Goal: Task Accomplishment & Management: Complete application form

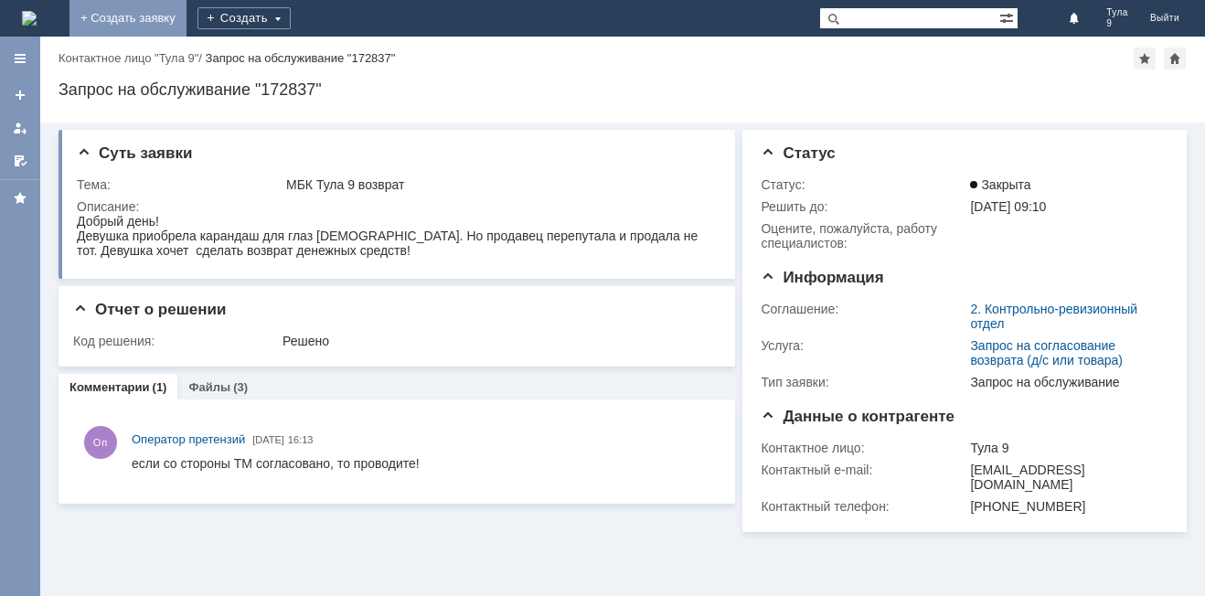
click at [187, 23] on link "+ Создать заявку" at bounding box center [127, 18] width 117 height 37
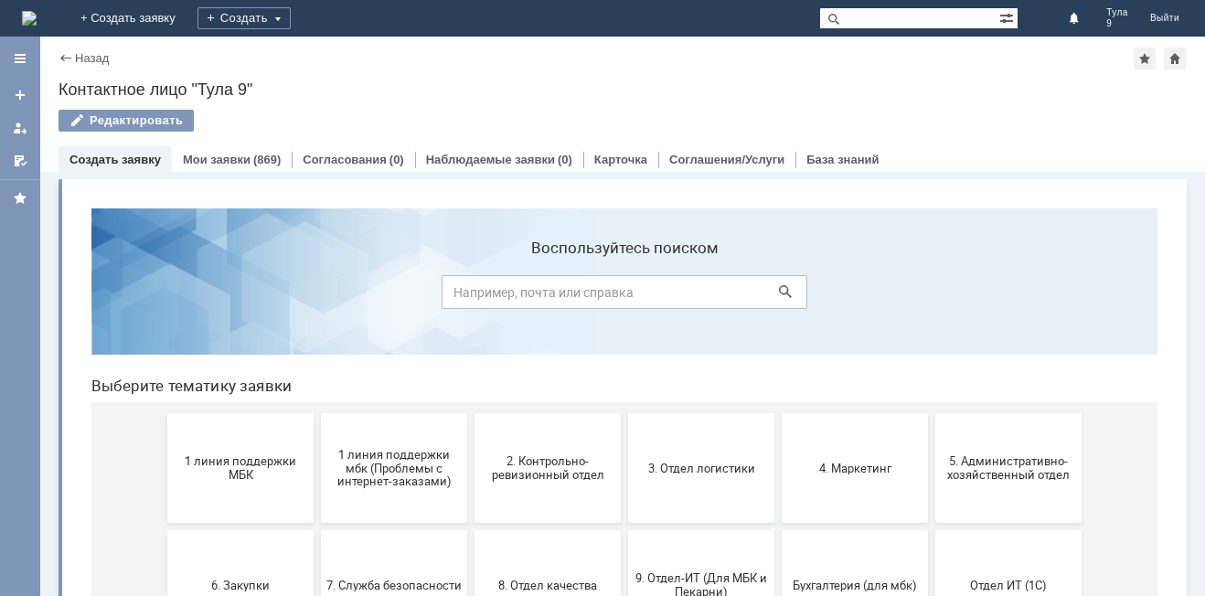
click at [276, 483] on button "1 линия поддержки МБК" at bounding box center [240, 468] width 146 height 110
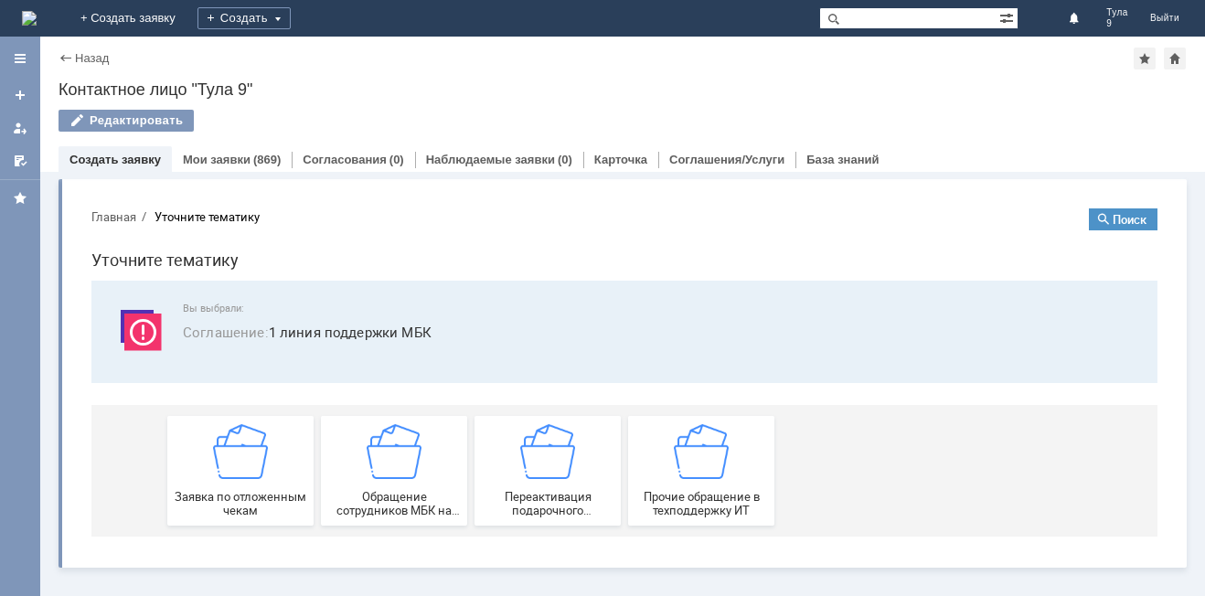
click at [298, 491] on span "Заявка по отложенным чекам" at bounding box center [240, 503] width 135 height 27
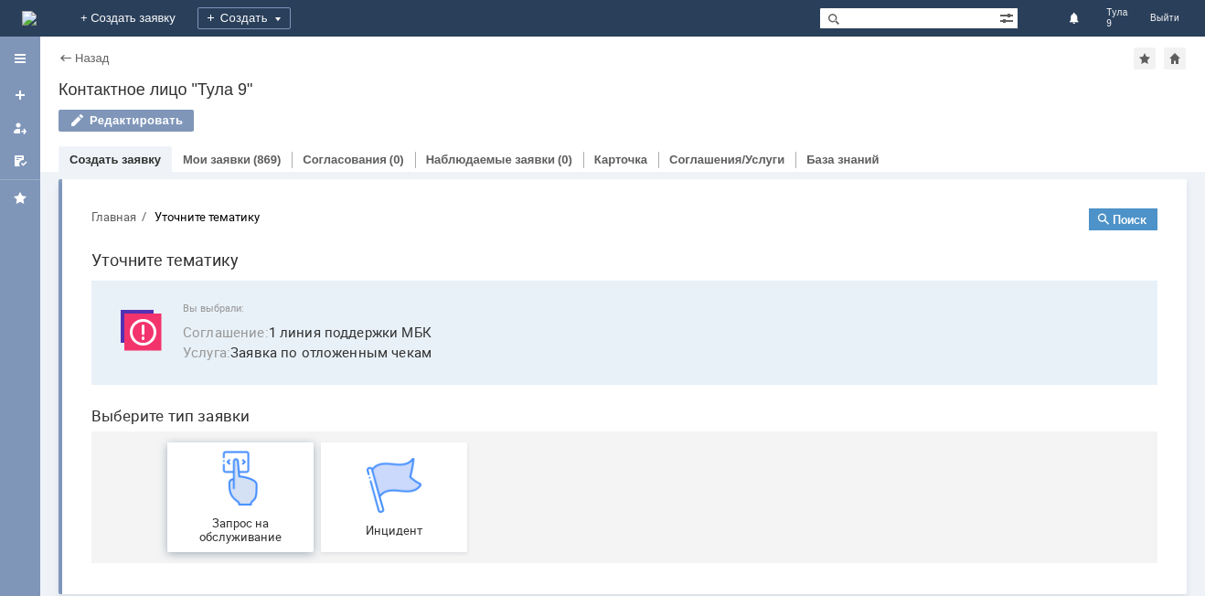
click at [296, 492] on div "Запрос на обслуживание" at bounding box center [240, 497] width 135 height 93
click at [187, 16] on link "+ Создать заявку" at bounding box center [127, 18] width 117 height 37
click at [229, 158] on link "Мои заявки" at bounding box center [217, 160] width 68 height 14
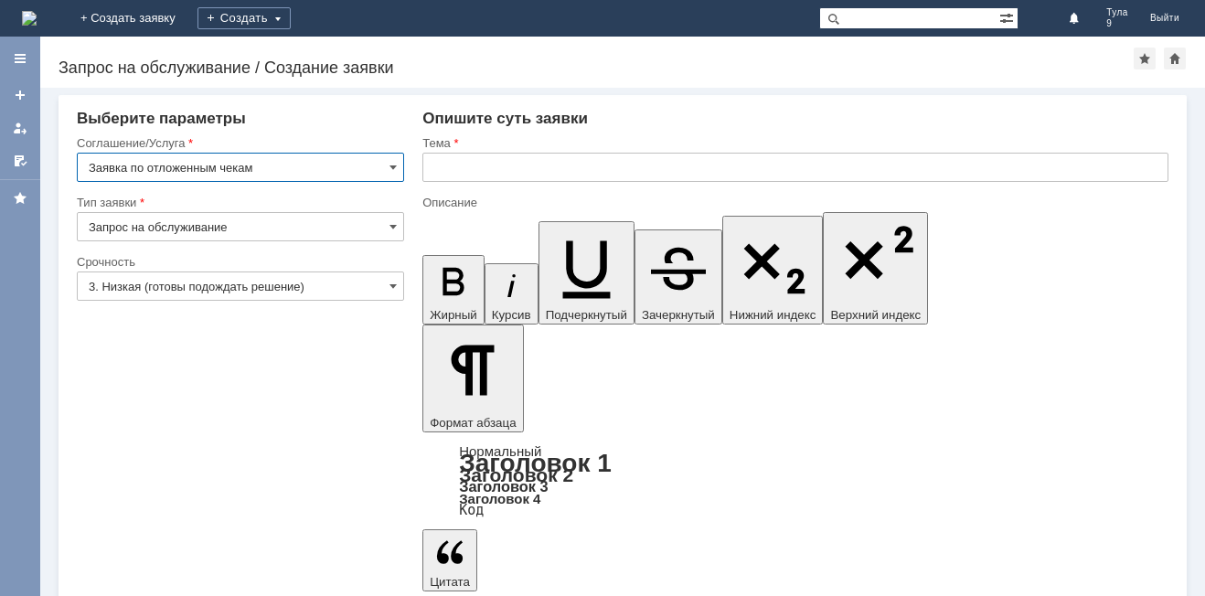
click at [530, 174] on input "text" at bounding box center [795, 167] width 746 height 29
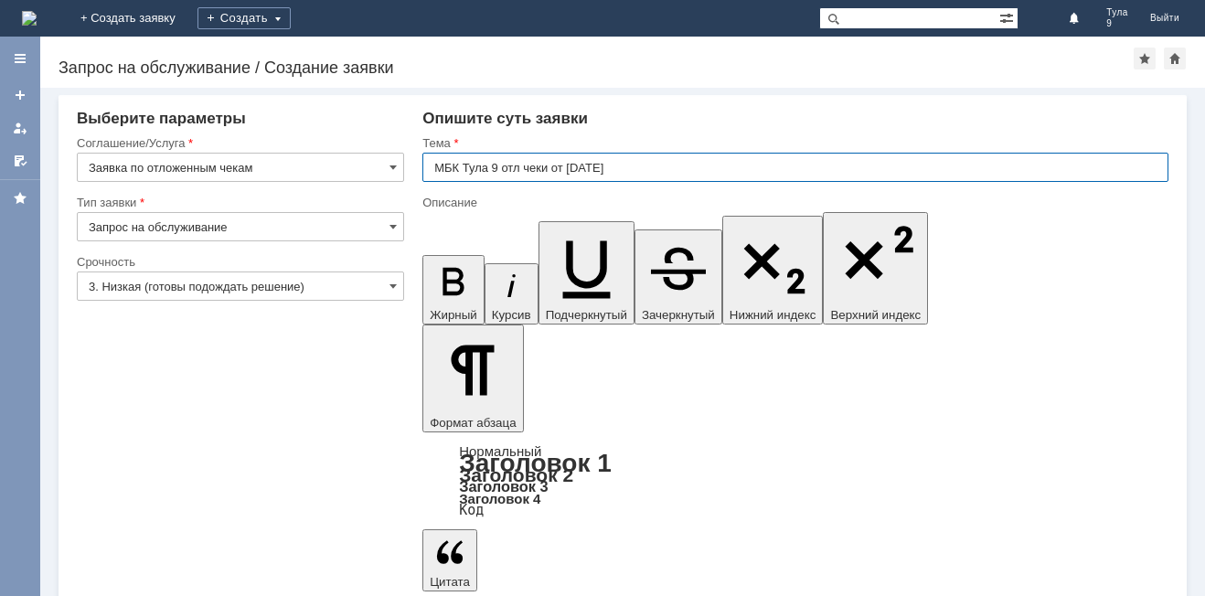
type input "МБК Тула 9 отл чеки от [DATE]"
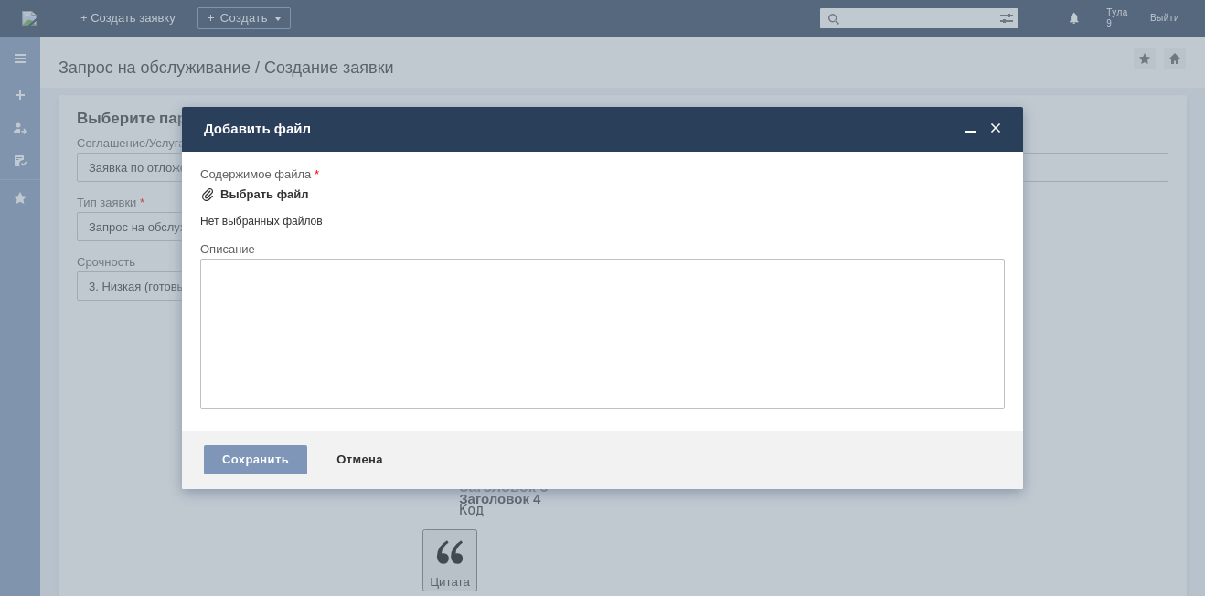
click at [255, 197] on div "Выбрать файл" at bounding box center [264, 194] width 89 height 15
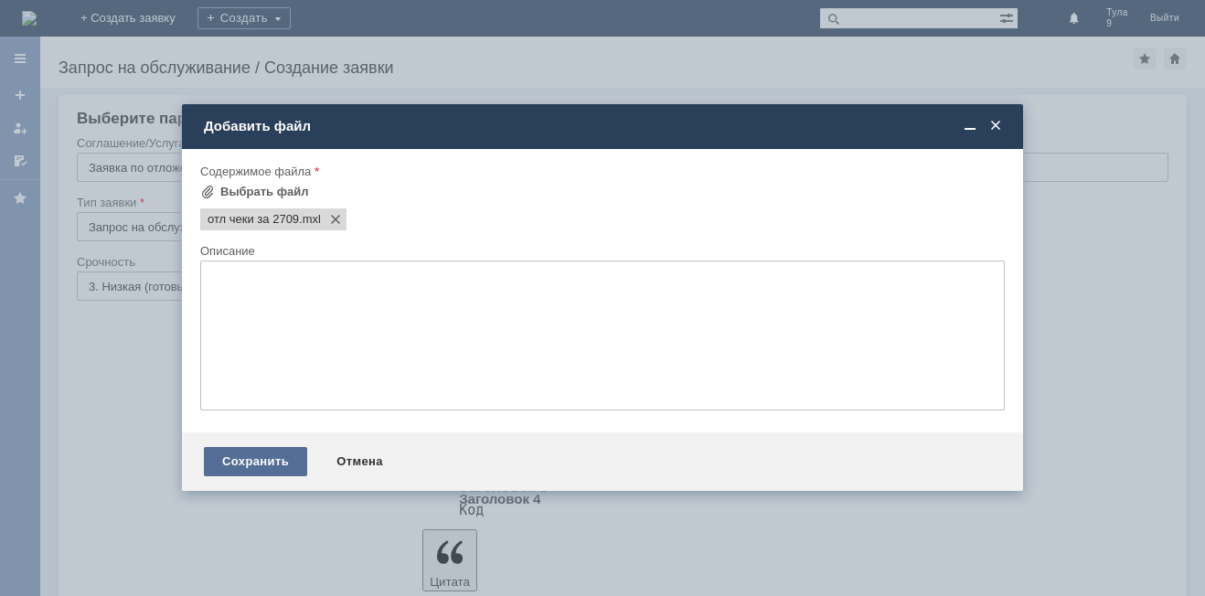
click at [262, 465] on div "Сохранить" at bounding box center [255, 461] width 103 height 29
